Goal: Check status: Check status

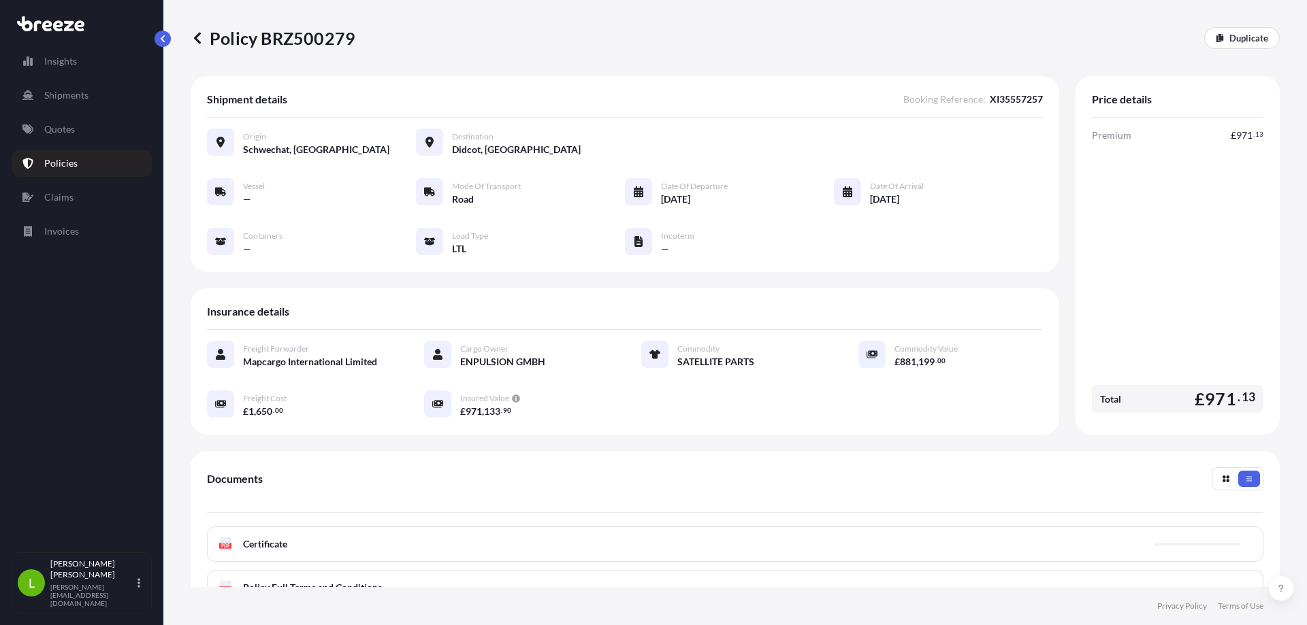
scroll to position [180, 0]
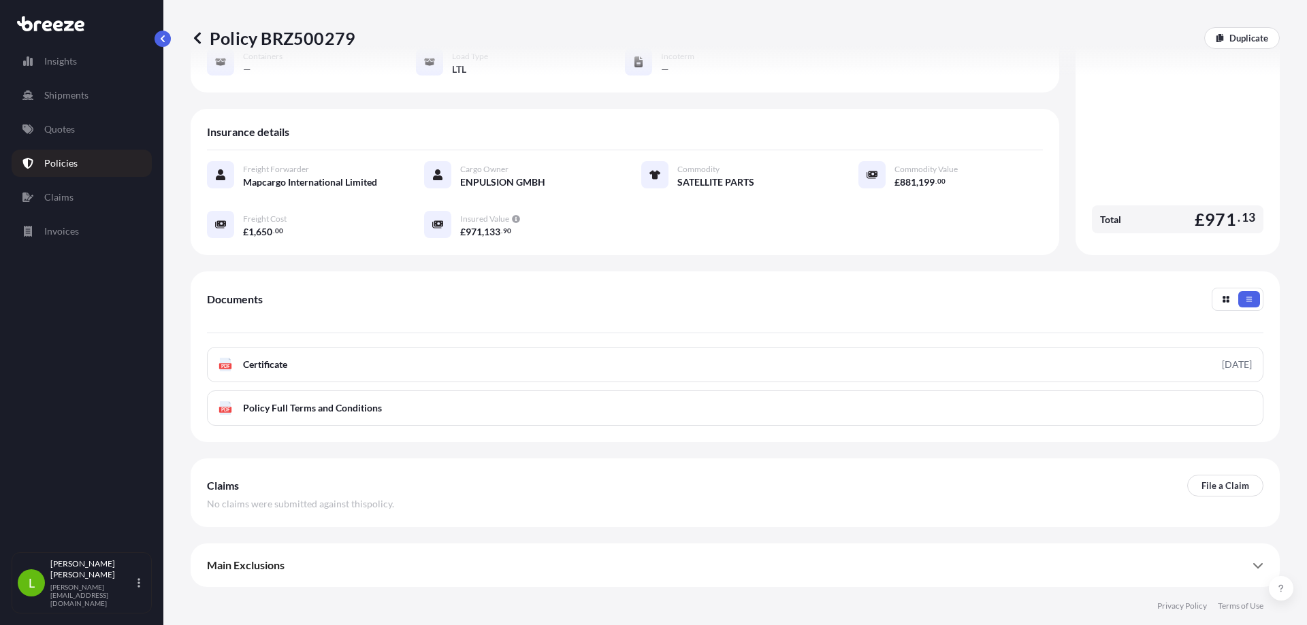
click at [1252, 568] on icon at bounding box center [1257, 565] width 11 height 11
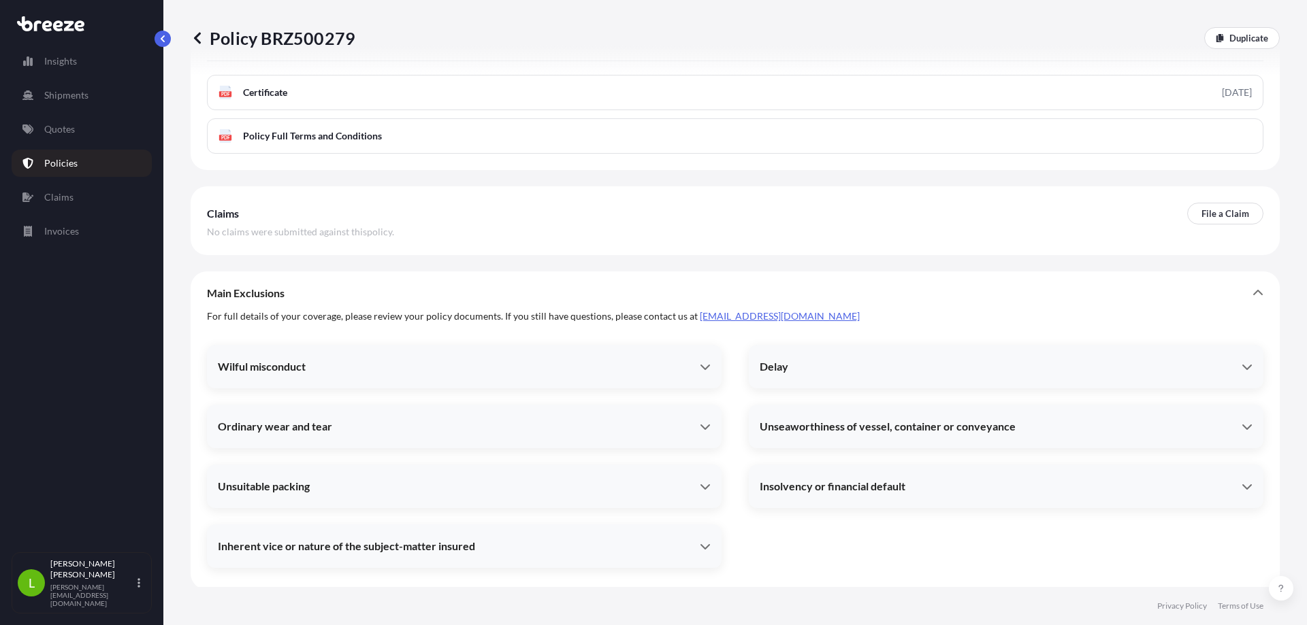
scroll to position [455, 0]
click at [700, 427] on icon at bounding box center [705, 424] width 11 height 11
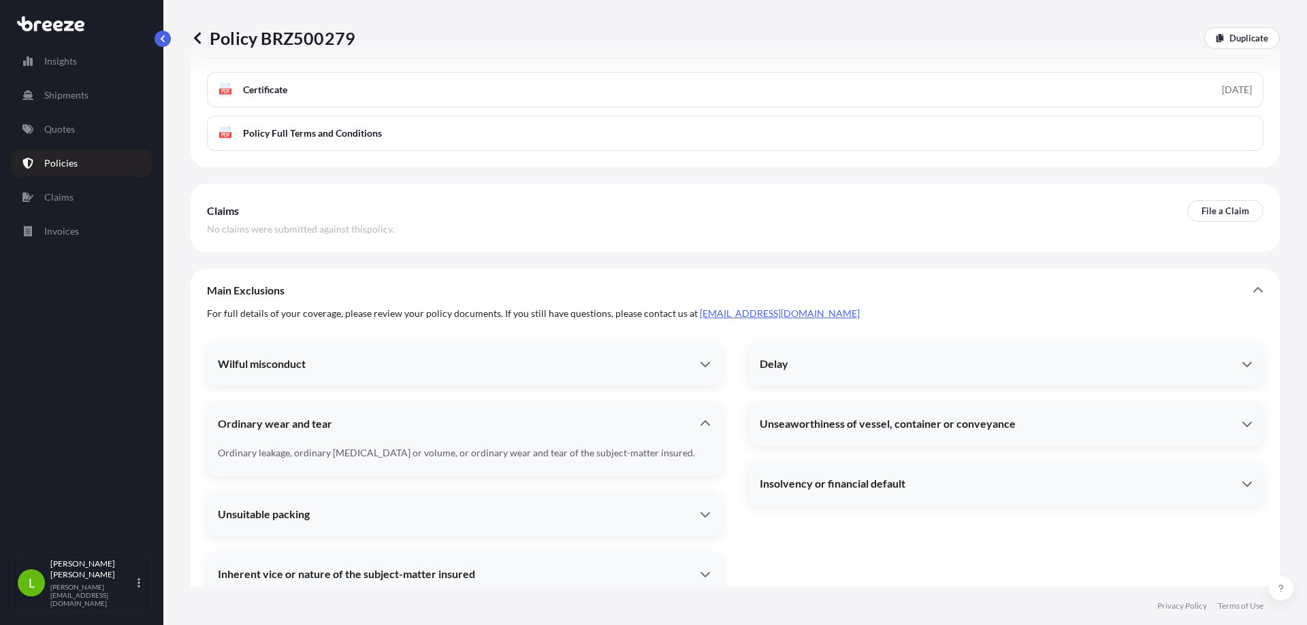
click at [700, 427] on icon at bounding box center [705, 424] width 11 height 11
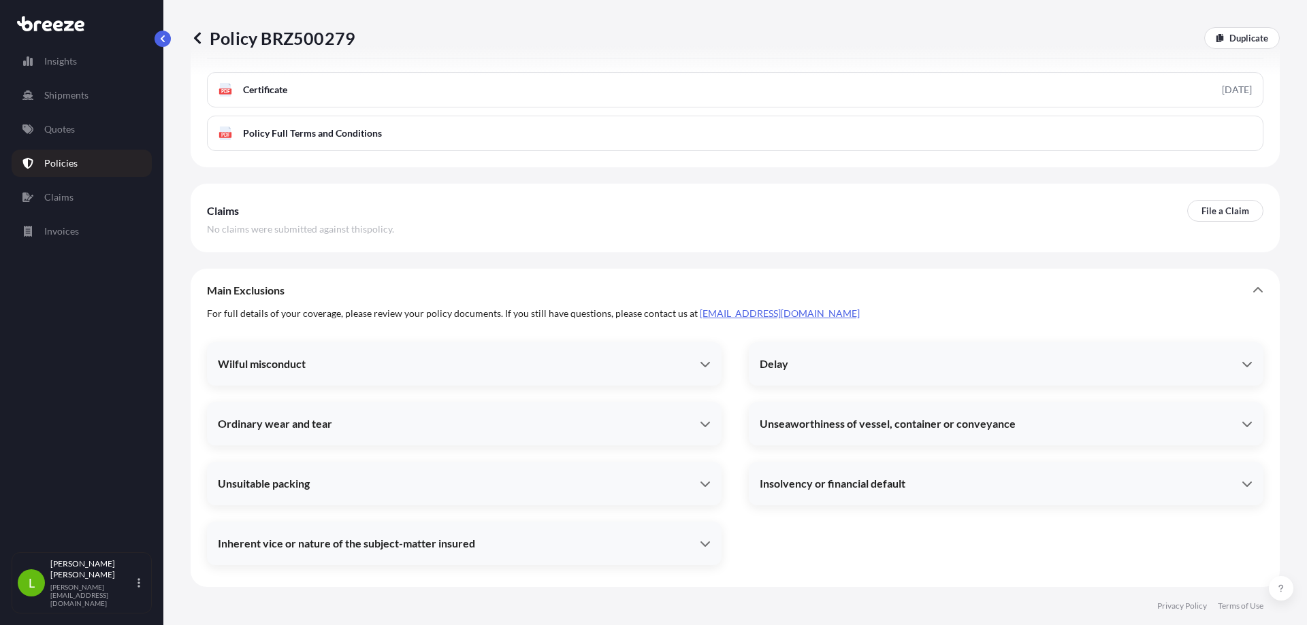
click at [702, 478] on icon at bounding box center [705, 483] width 11 height 11
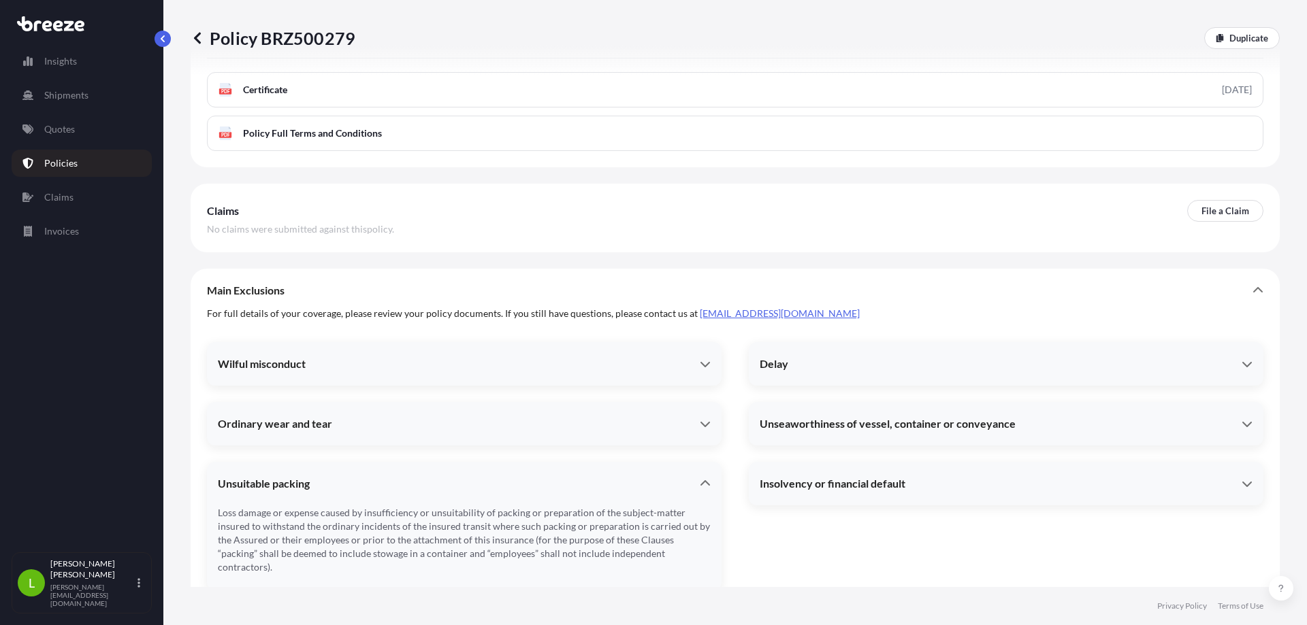
click at [702, 478] on icon at bounding box center [705, 483] width 11 height 11
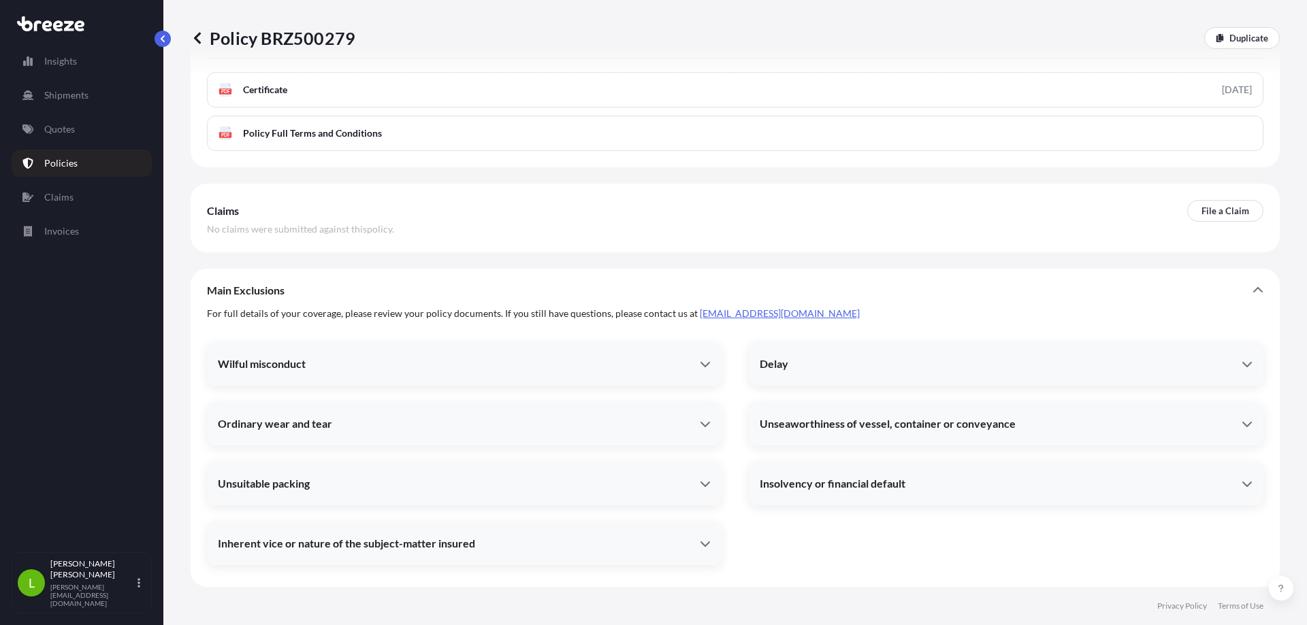
click at [1243, 365] on div "Delay" at bounding box center [1006, 364] width 515 height 33
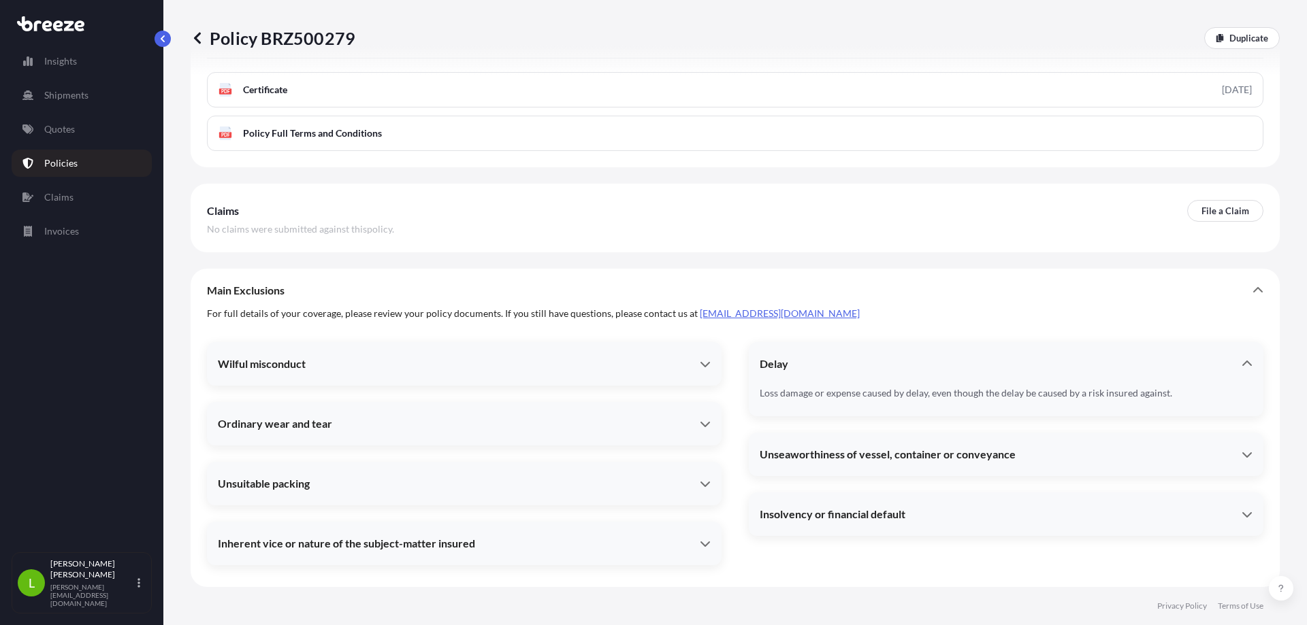
click at [1243, 365] on div "Delay" at bounding box center [1006, 364] width 515 height 33
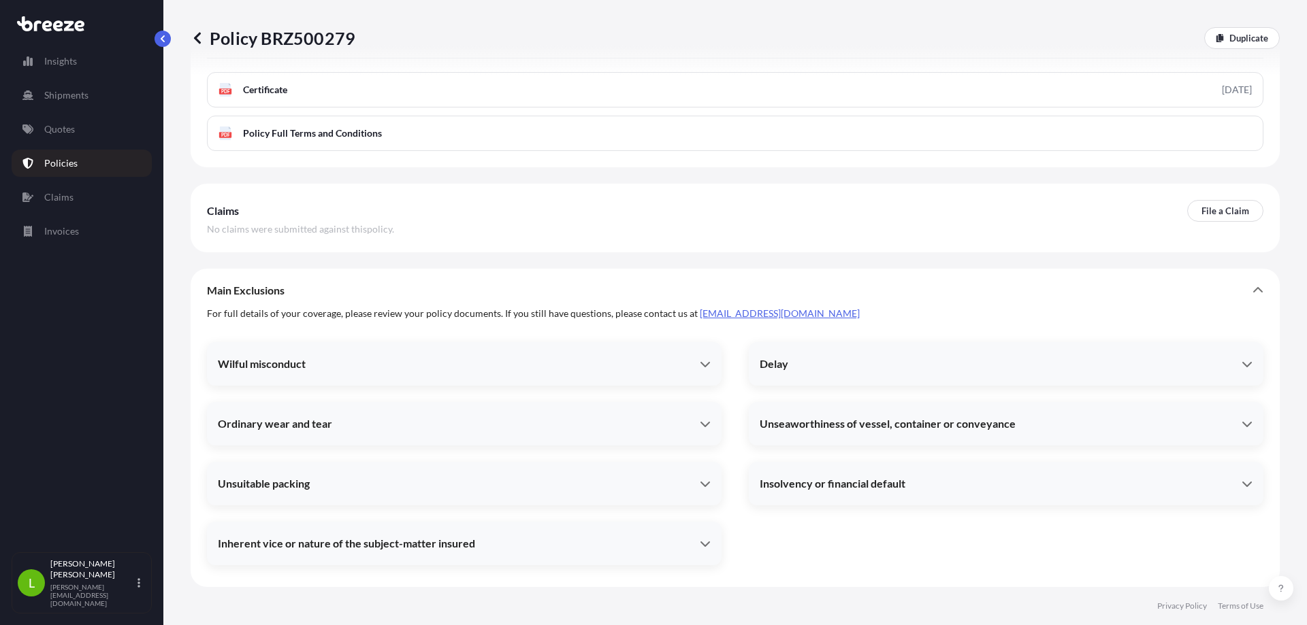
click at [1233, 417] on div "Unseaworthiness of vessel, container or conveyance" at bounding box center [1006, 424] width 515 height 33
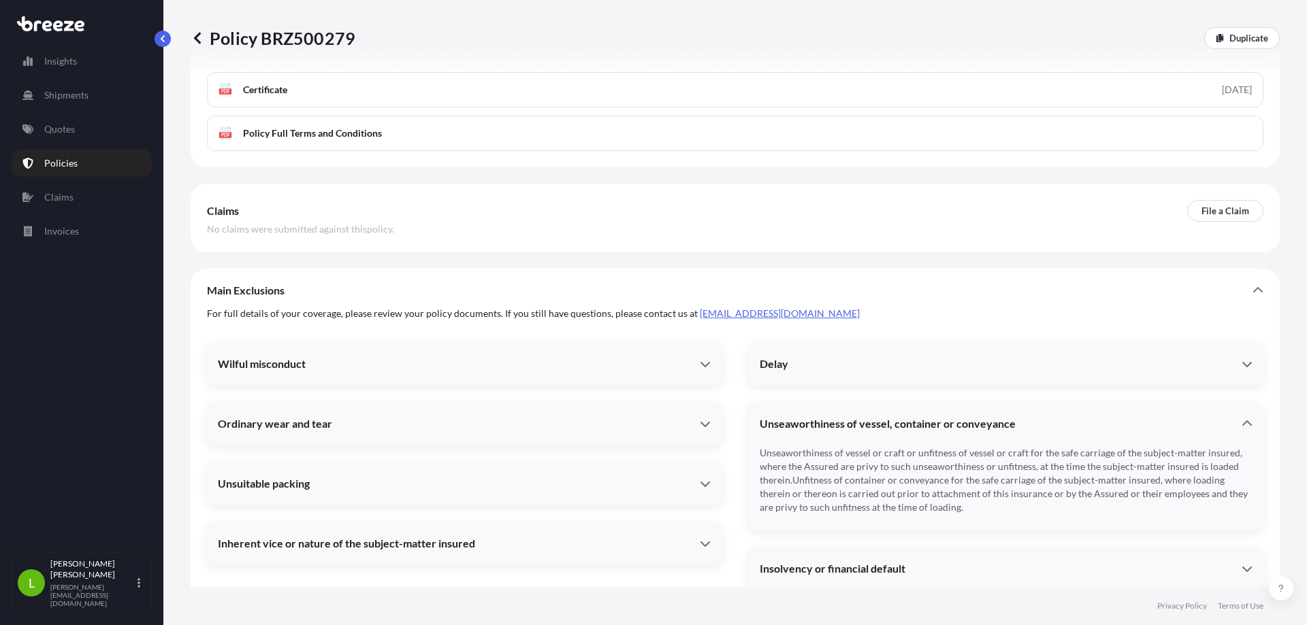
click at [1233, 417] on div "Unseaworthiness of vessel, container or conveyance" at bounding box center [1006, 424] width 515 height 33
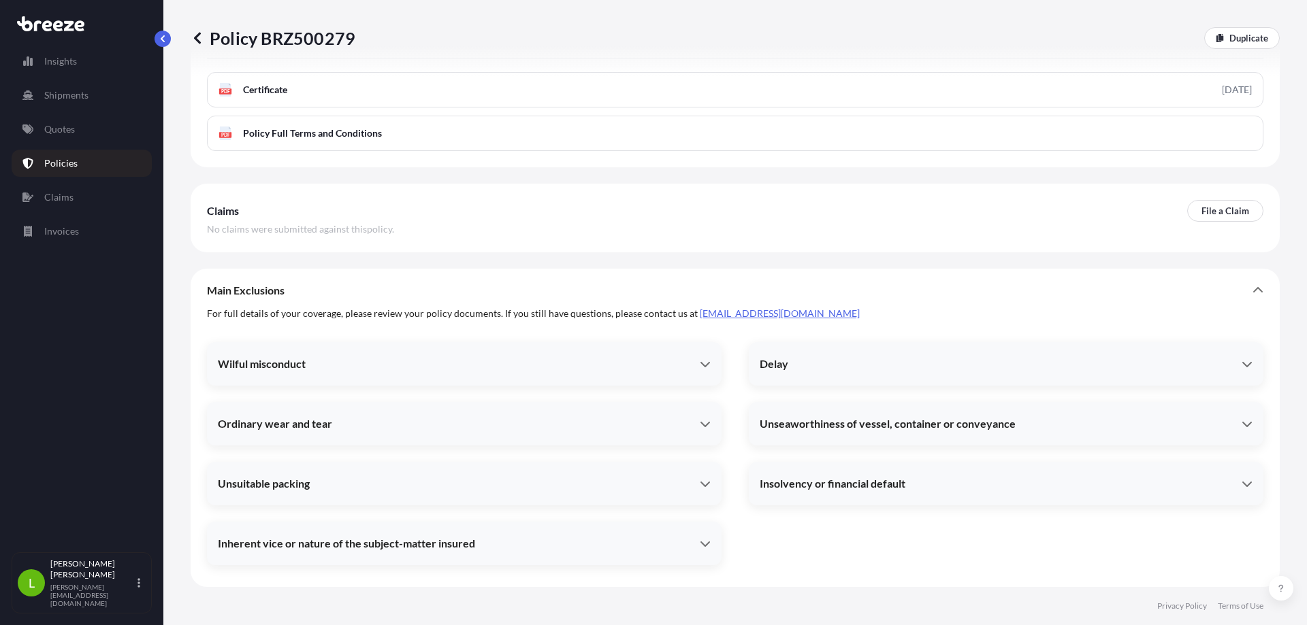
click at [1241, 482] on icon at bounding box center [1246, 483] width 11 height 11
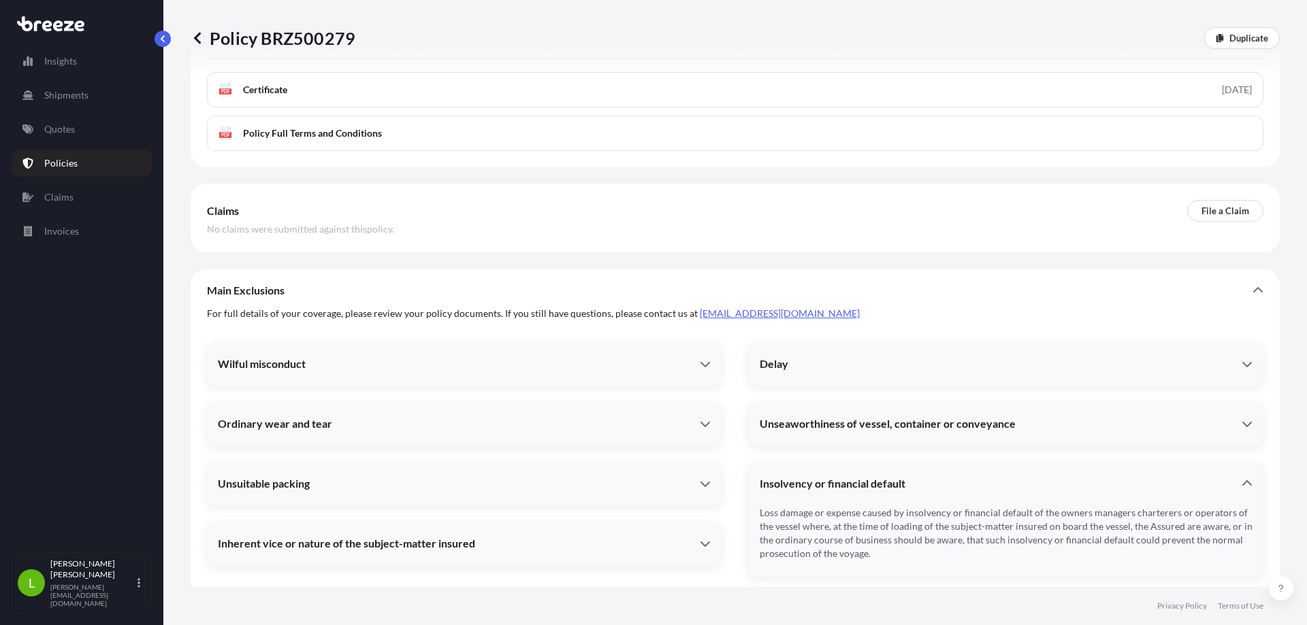
click at [1242, 482] on icon at bounding box center [1247, 482] width 10 height 5
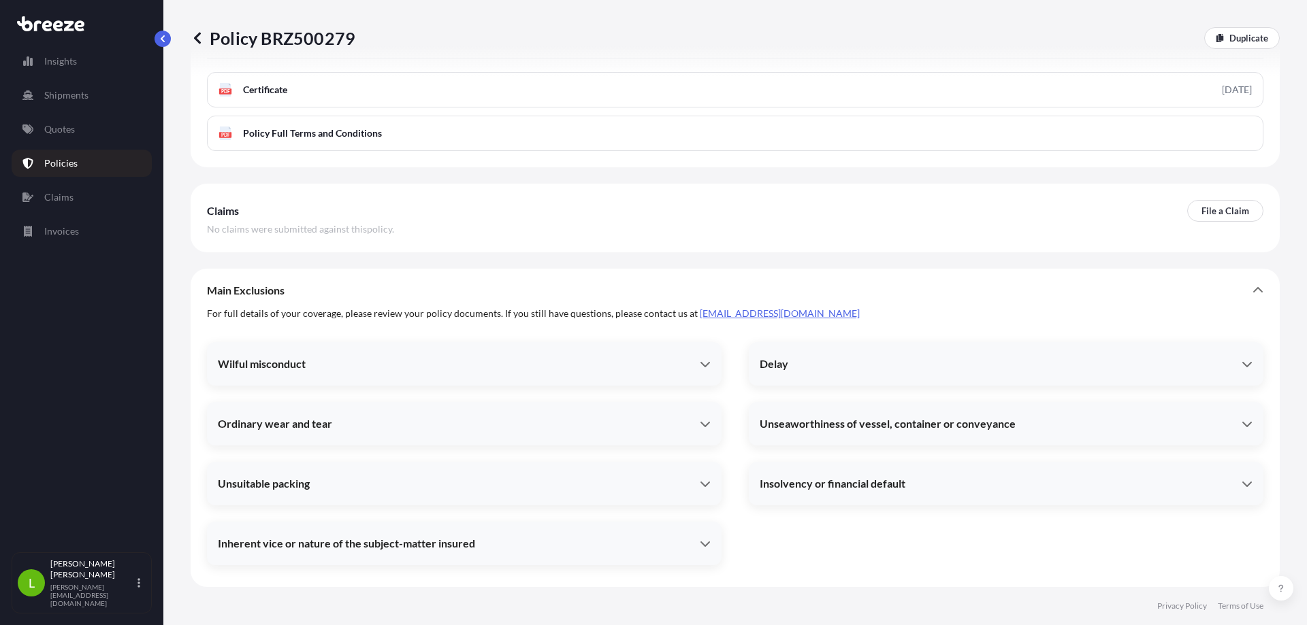
click at [1241, 482] on icon at bounding box center [1246, 483] width 11 height 11
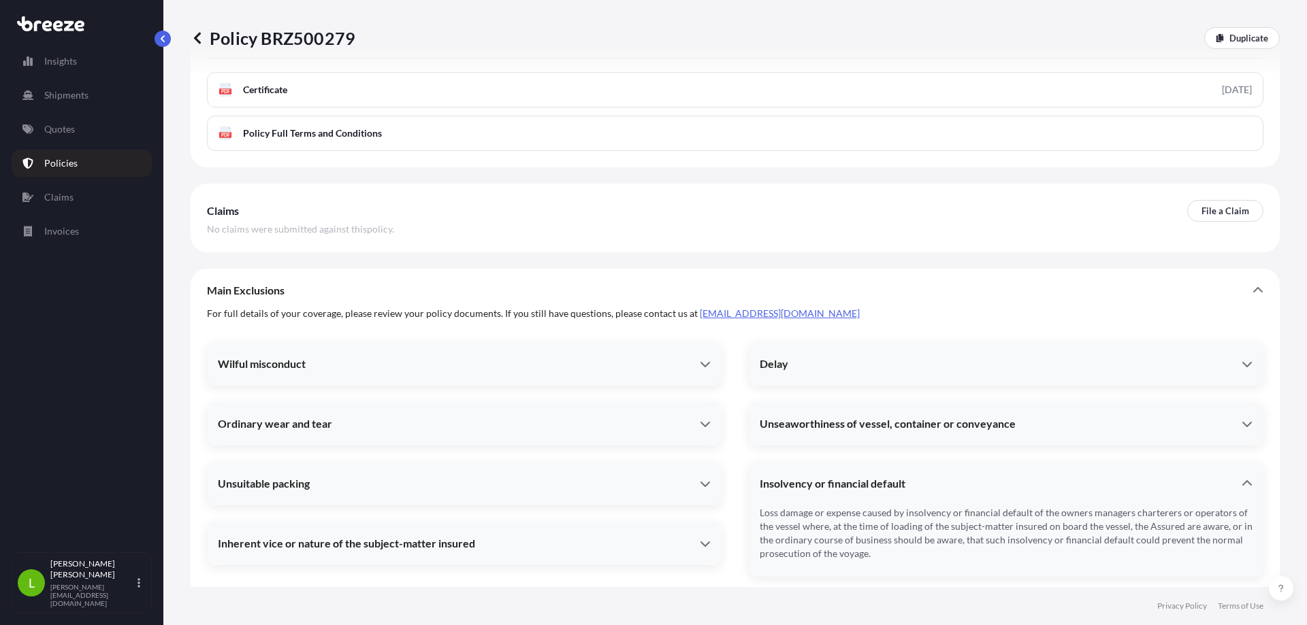
click at [1242, 482] on icon at bounding box center [1247, 482] width 10 height 5
